Goal: Task Accomplishment & Management: Use online tool/utility

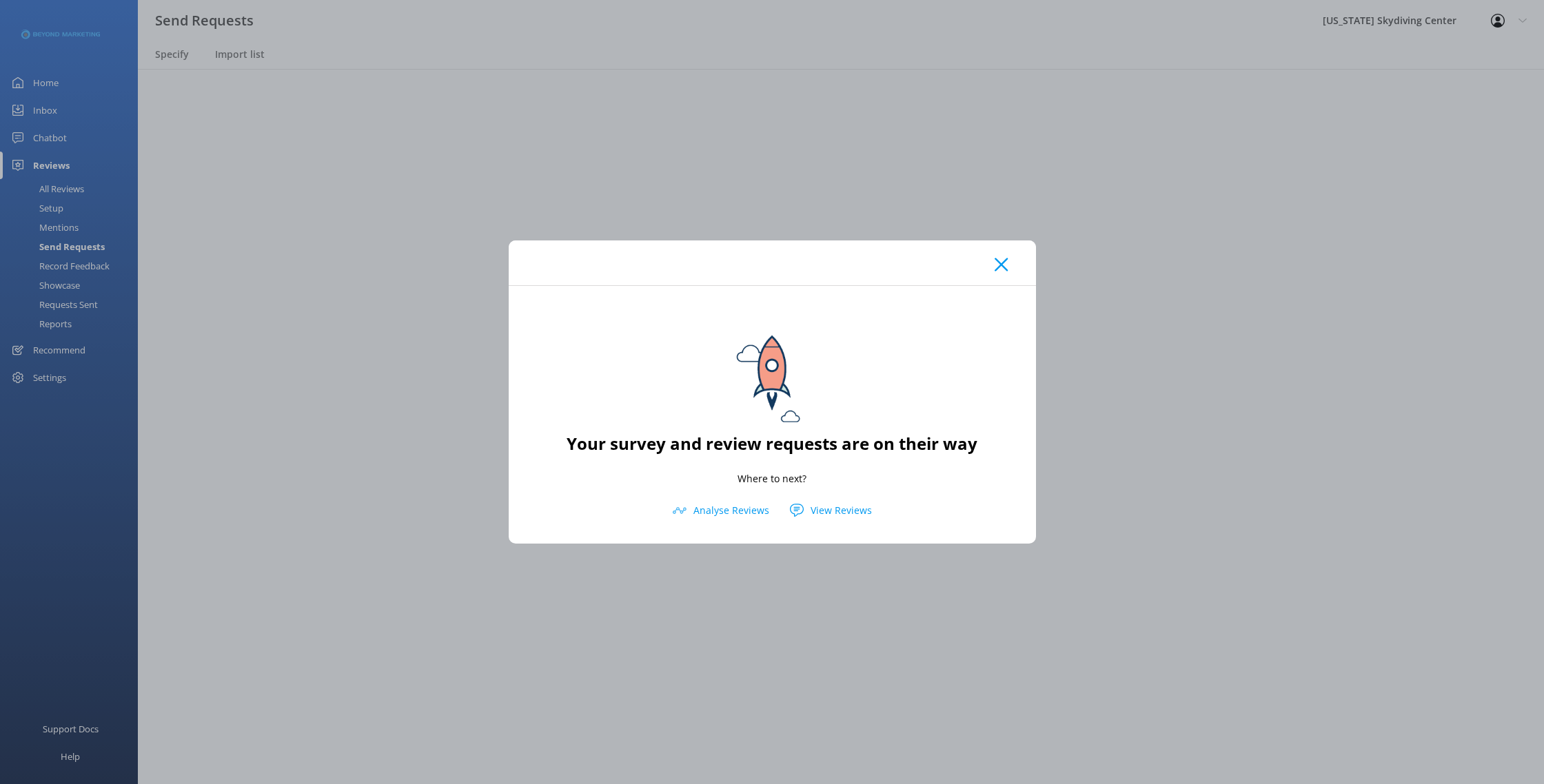
click at [1005, 265] on icon at bounding box center [1001, 264] width 13 height 14
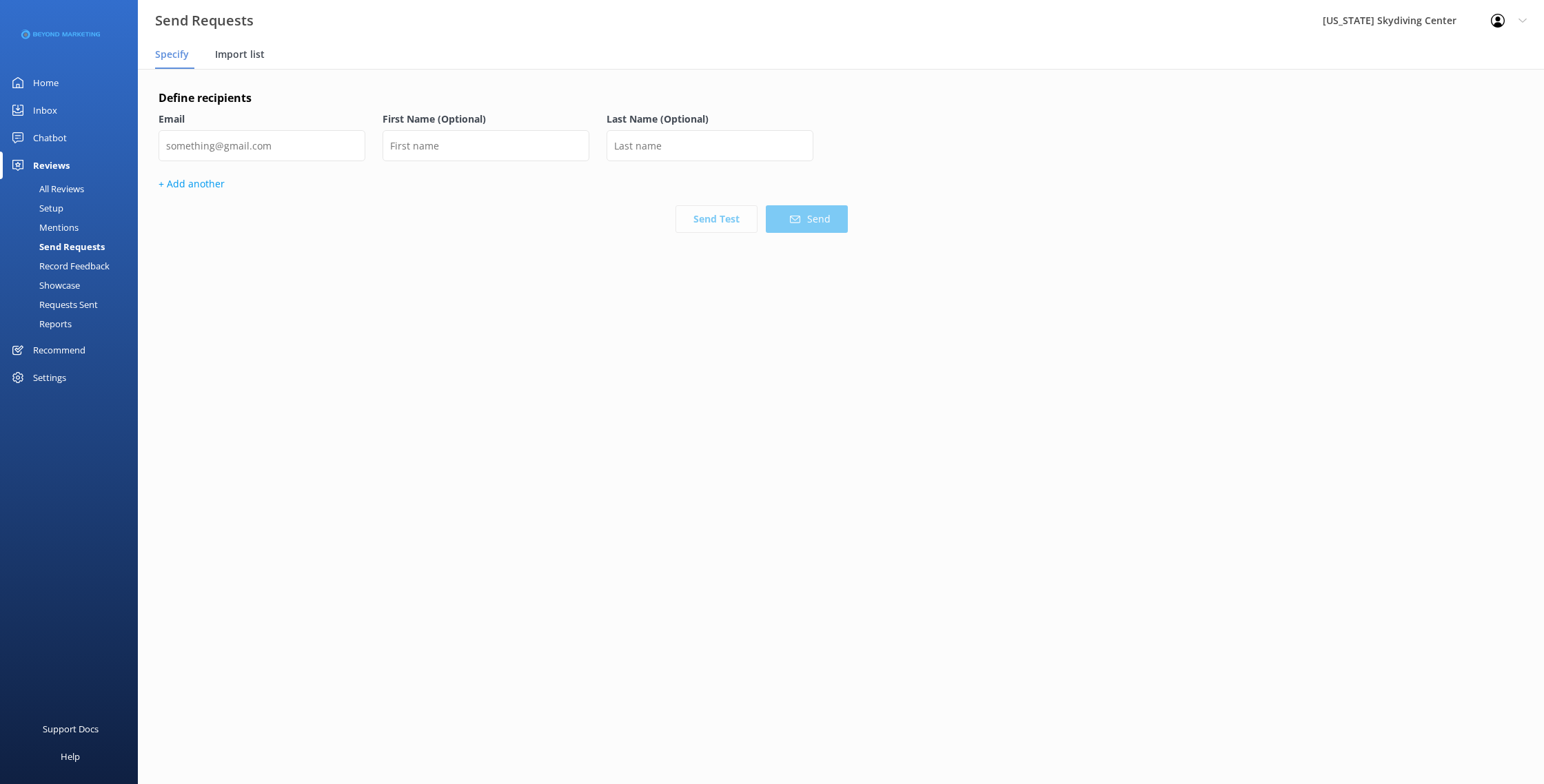
click at [231, 50] on span "Import list" at bounding box center [240, 54] width 50 height 14
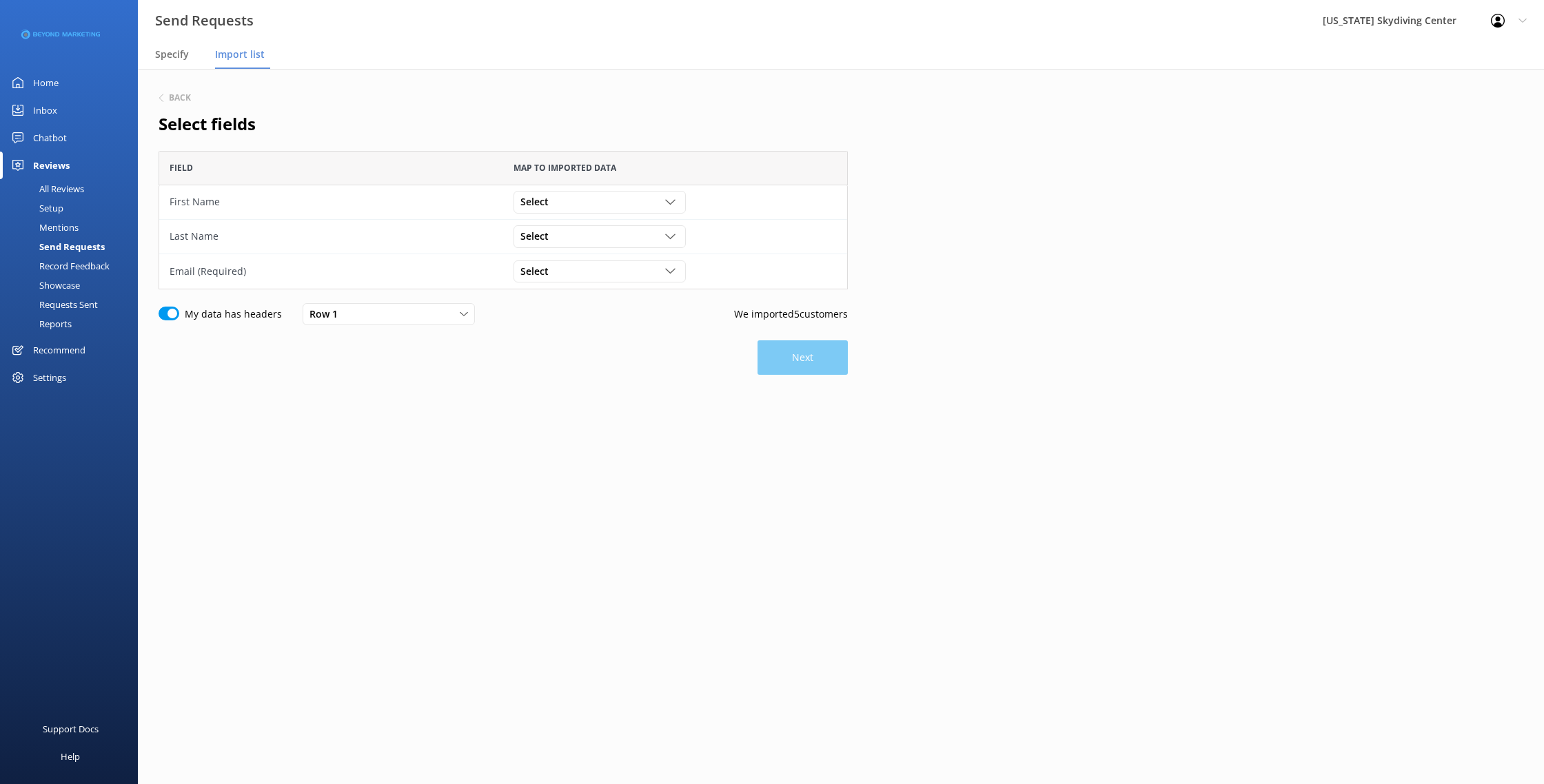
scroll to position [138, 690]
click at [591, 207] on div "Select" at bounding box center [600, 202] width 166 height 15
click at [588, 252] on link "First Name" at bounding box center [600, 259] width 170 height 27
click at [588, 235] on div "Select" at bounding box center [600, 236] width 166 height 15
click at [603, 314] on link "Last Name" at bounding box center [600, 321] width 170 height 27
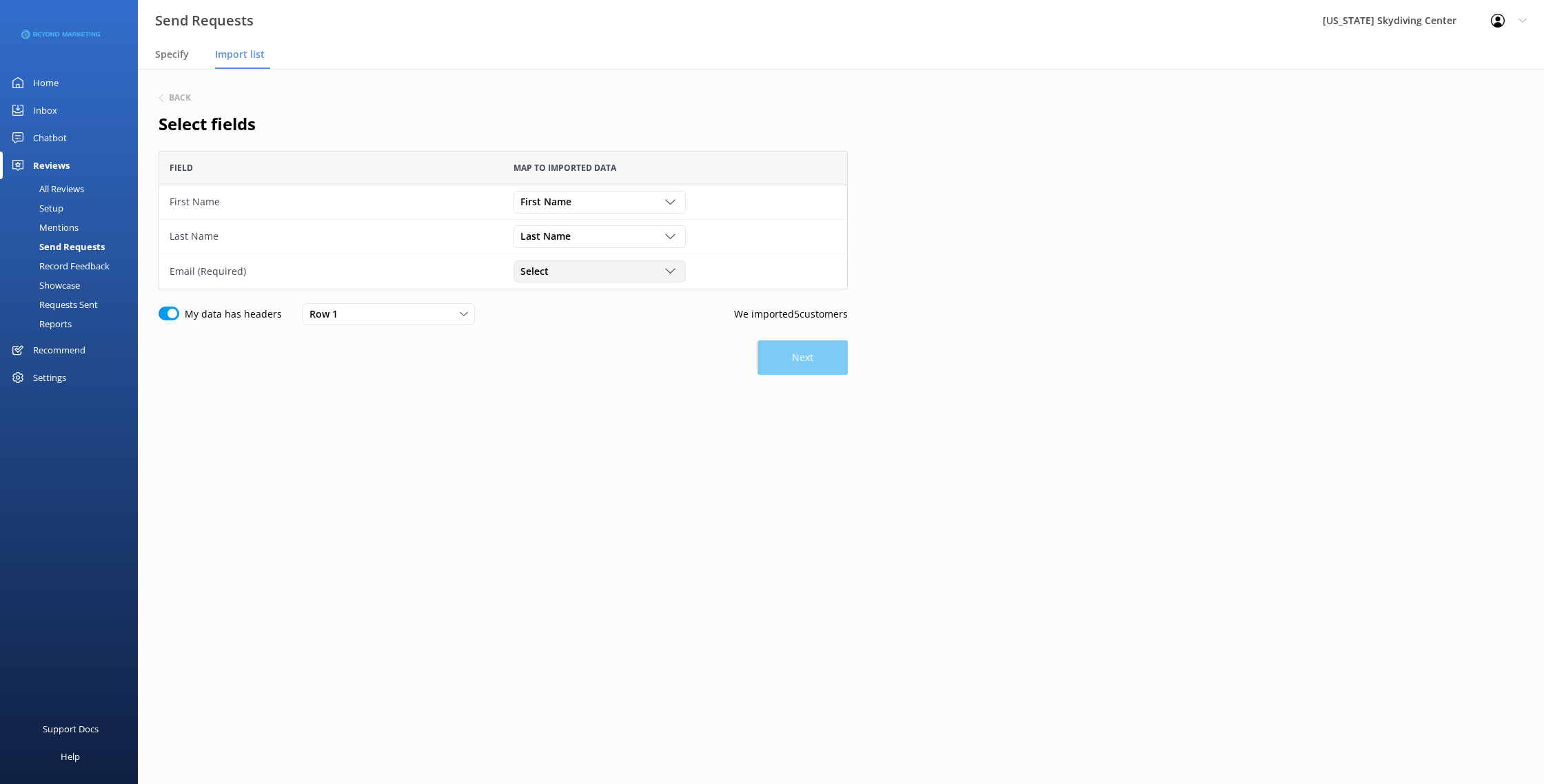
click at [600, 269] on div "Select" at bounding box center [600, 272] width 166 height 15
click at [590, 380] on link "Email" at bounding box center [600, 383] width 170 height 27
click at [809, 347] on button "Next" at bounding box center [803, 357] width 90 height 35
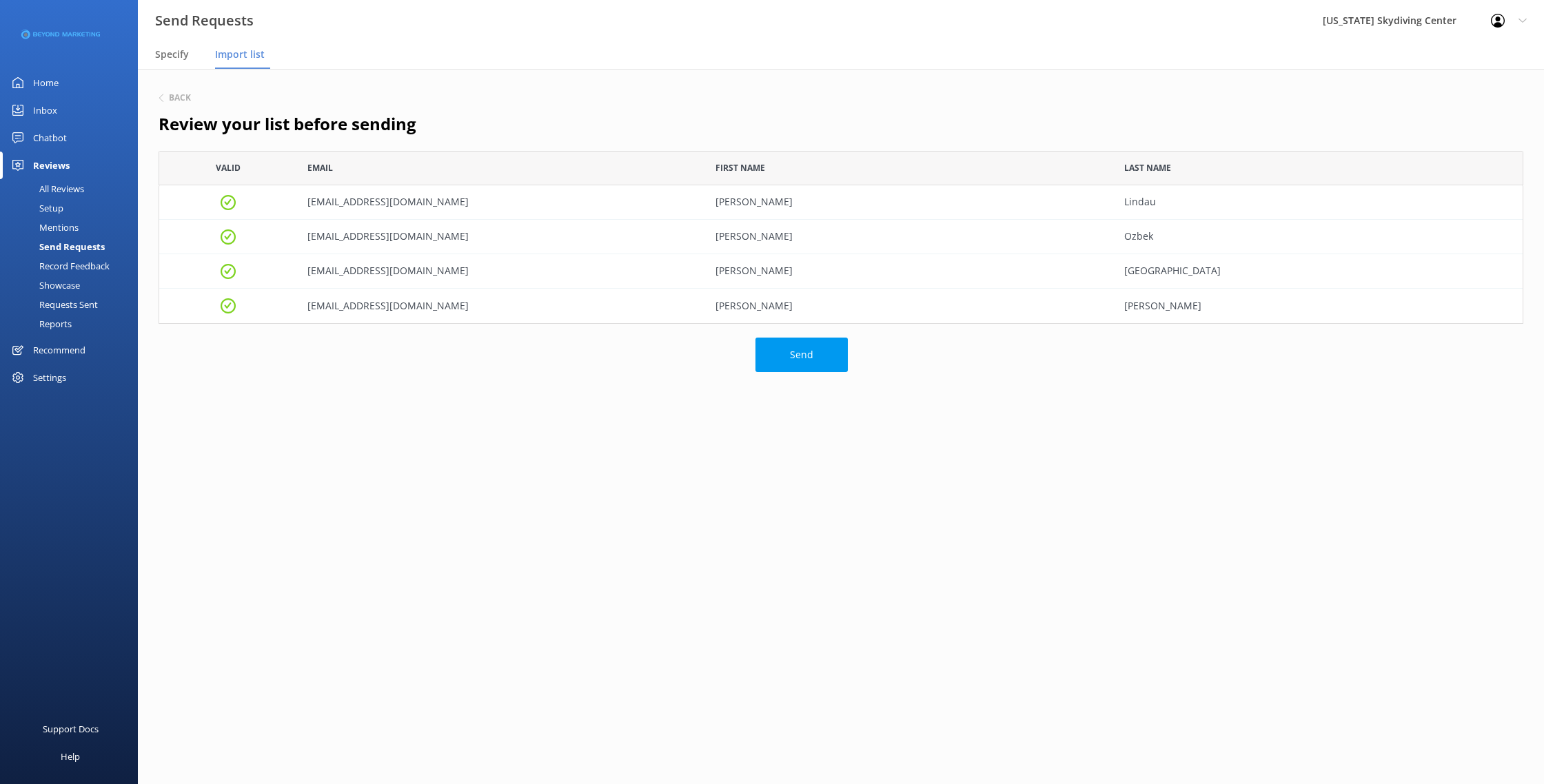
scroll to position [173, 1365]
click at [809, 347] on button "Send" at bounding box center [801, 354] width 92 height 35
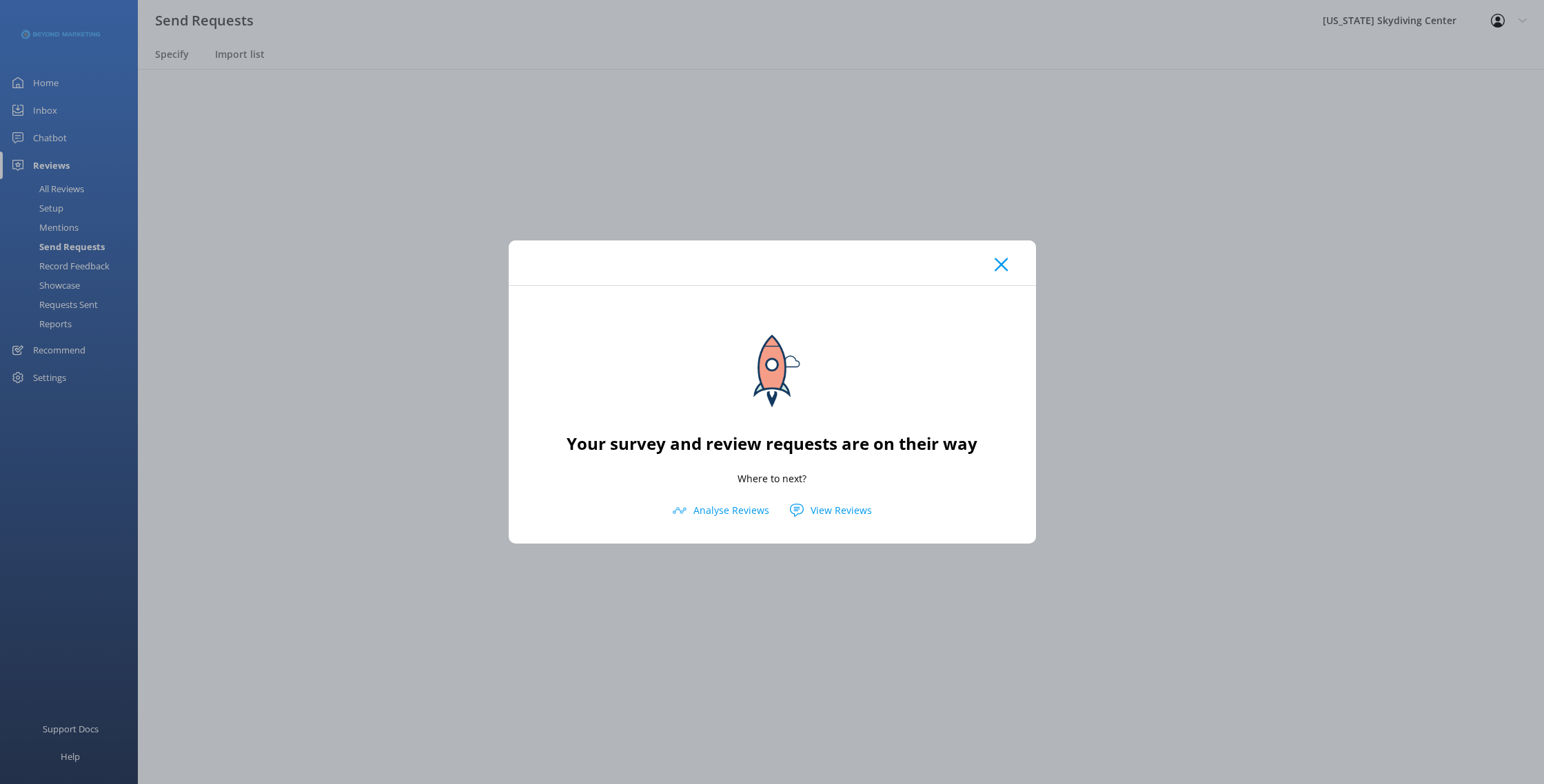
click at [1006, 263] on icon at bounding box center [1001, 264] width 13 height 14
